Goal: Register for event/course

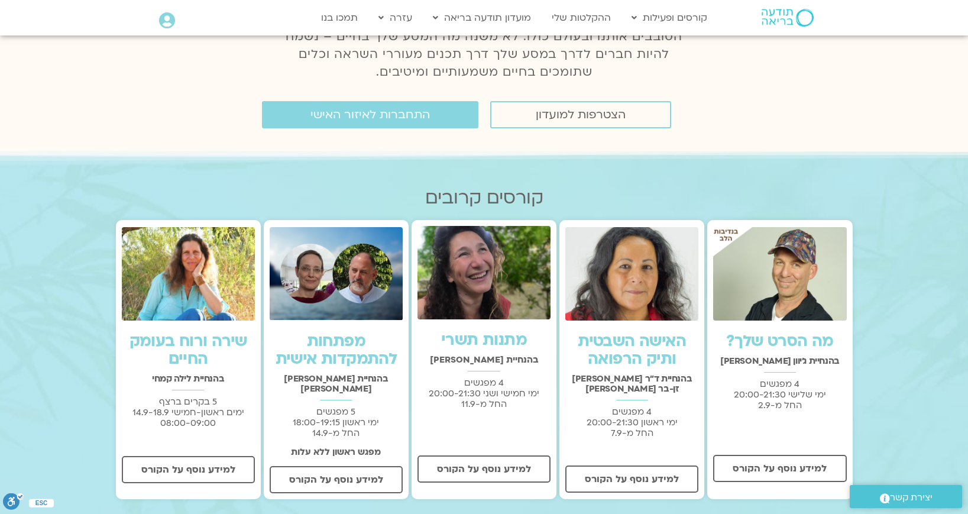
scroll to position [296, 0]
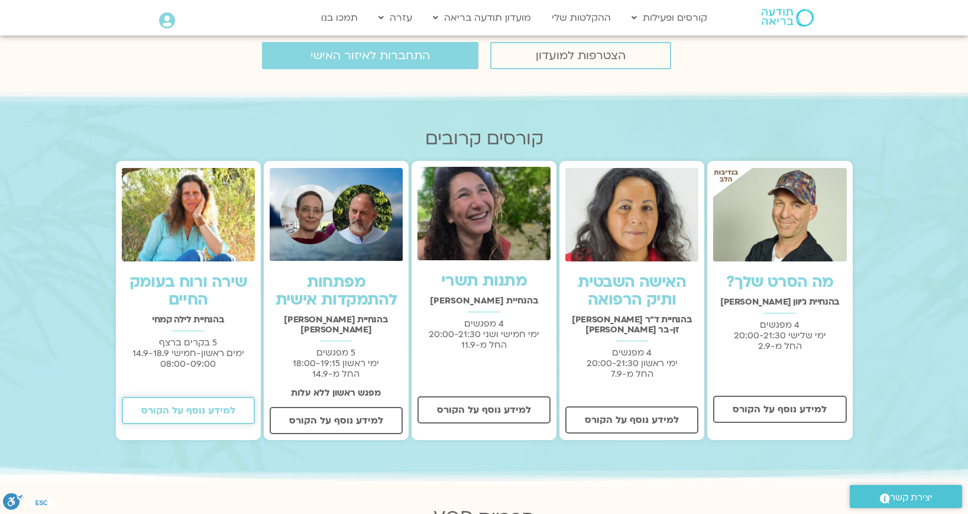
click at [215, 413] on span "למידע נוסף על הקורס" at bounding box center [188, 410] width 94 height 11
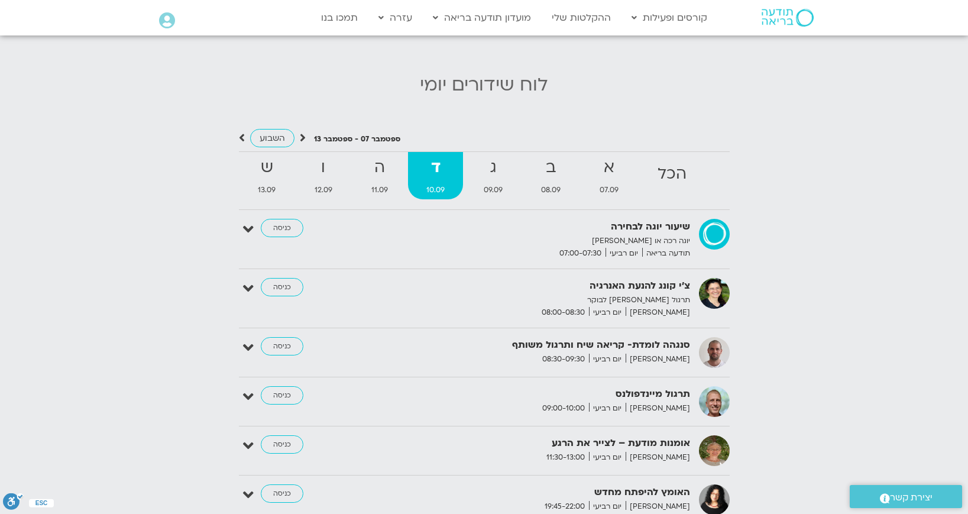
scroll to position [1183, 0]
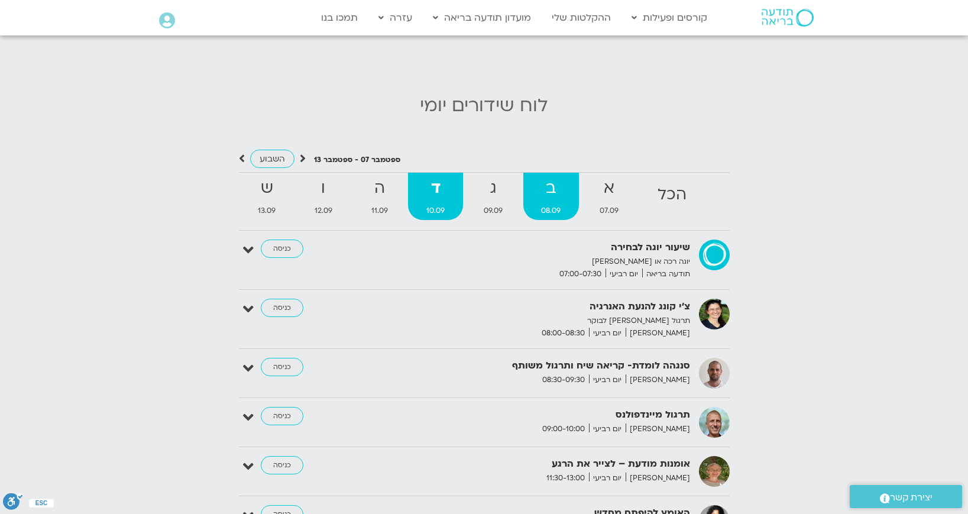
click at [552, 181] on strong "ב" at bounding box center [551, 188] width 56 height 27
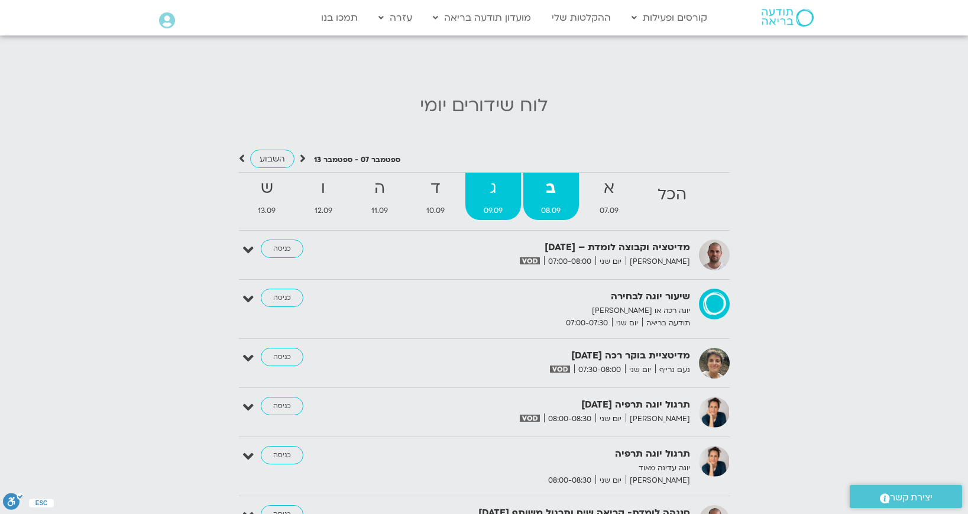
click at [497, 176] on strong "ג" at bounding box center [493, 188] width 56 height 27
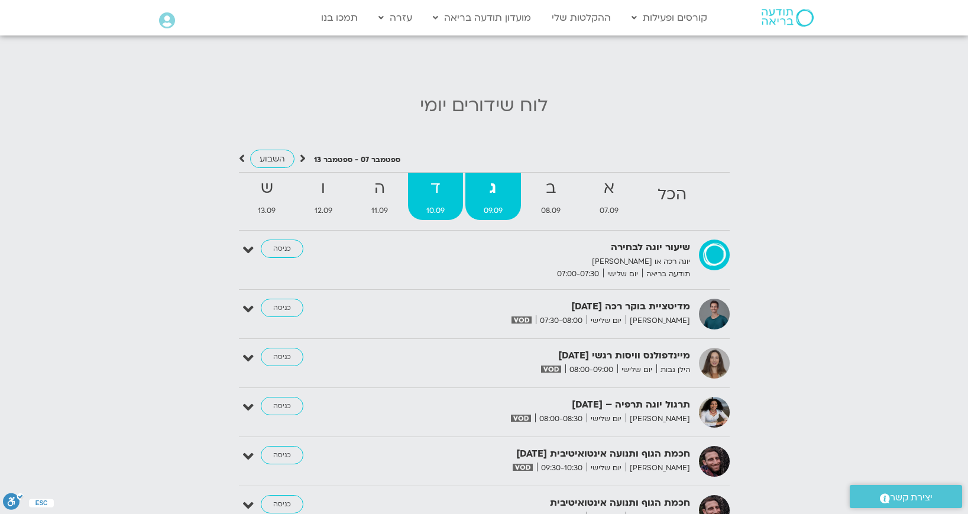
click at [432, 176] on strong "ד" at bounding box center [435, 188] width 55 height 27
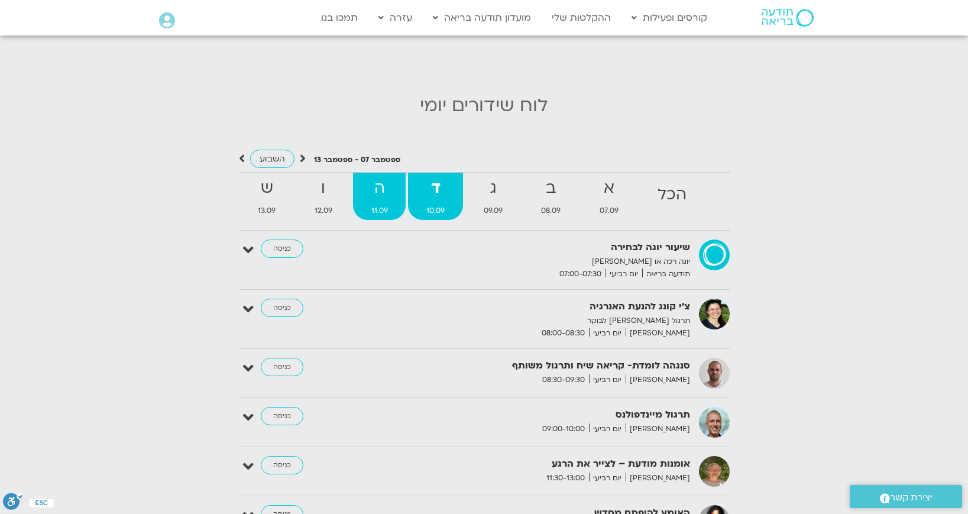
click at [380, 180] on strong "ה" at bounding box center [379, 188] width 53 height 27
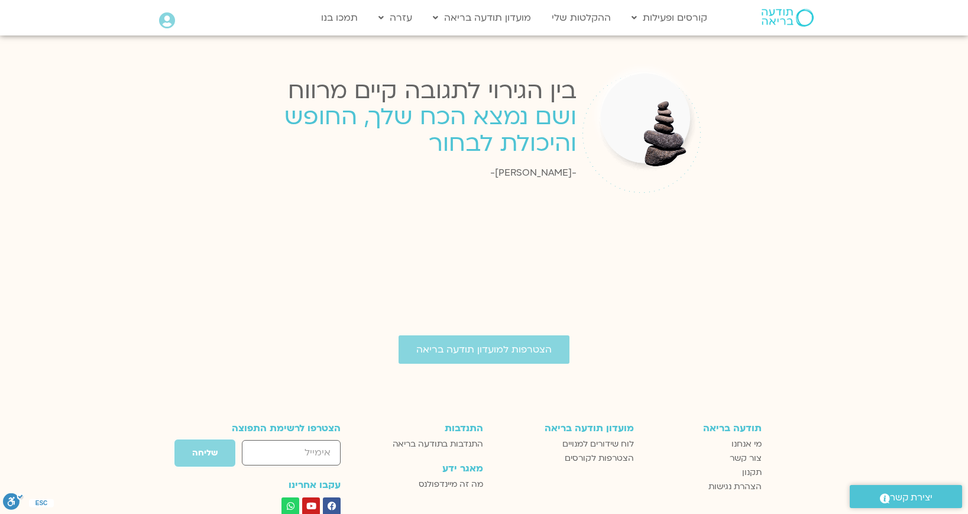
scroll to position [1834, 0]
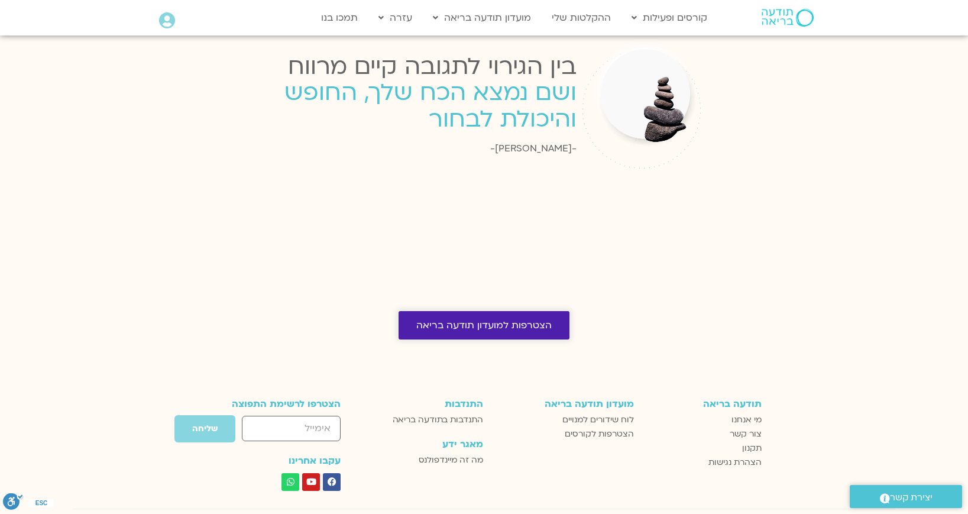
click at [492, 321] on span "הצטרפות למועדון תודעה בריאה" at bounding box center [483, 325] width 135 height 11
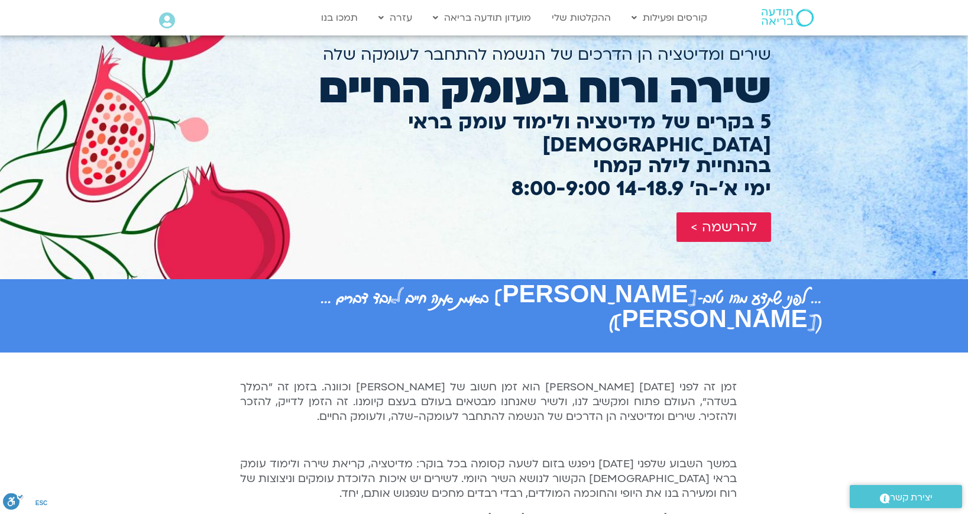
scroll to position [59, 0]
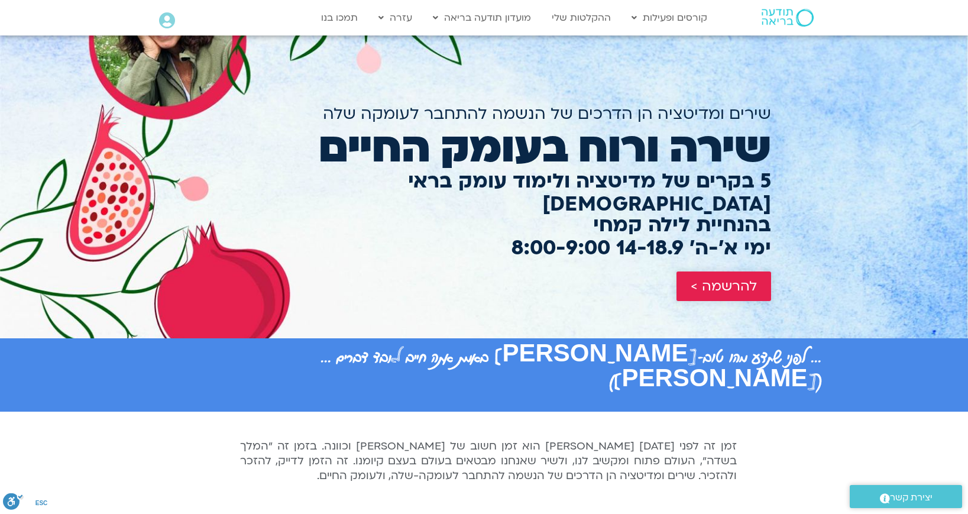
click at [725, 279] on span "להרשמה >" at bounding box center [724, 286] width 66 height 15
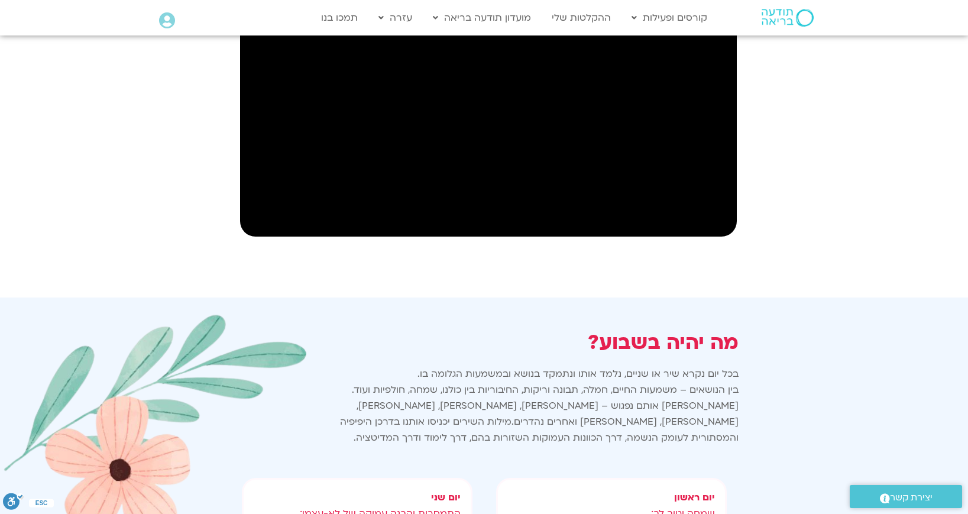
scroll to position [686, 0]
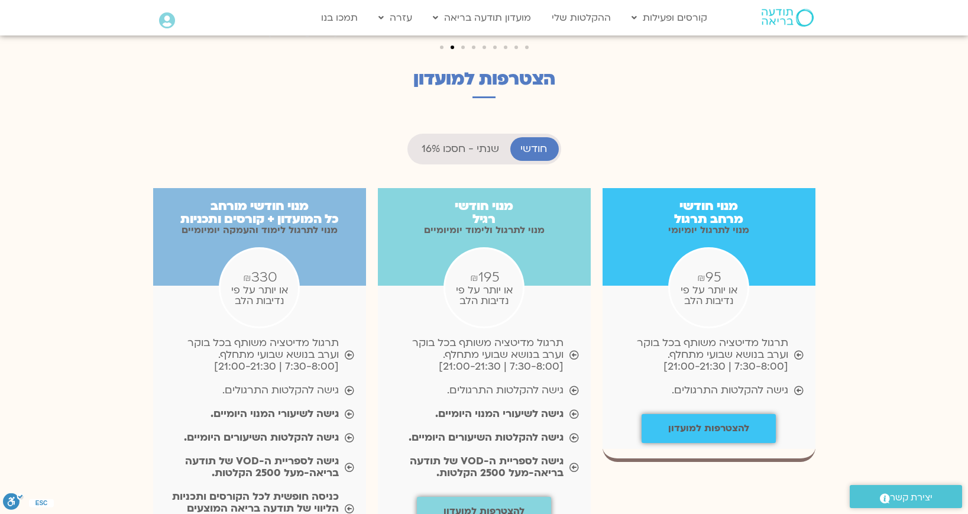
scroll to position [1124, 0]
